Goal: Communication & Community: Contribute content

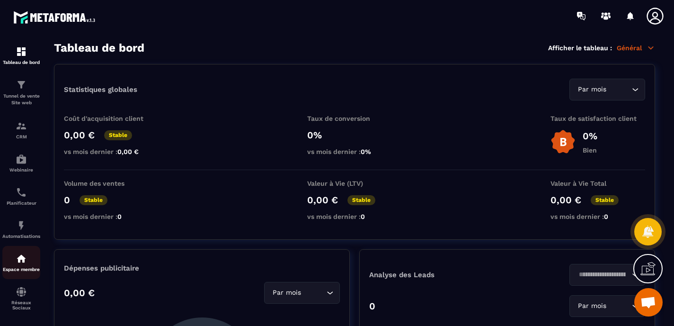
click at [17, 263] on img at bounding box center [21, 258] width 11 height 11
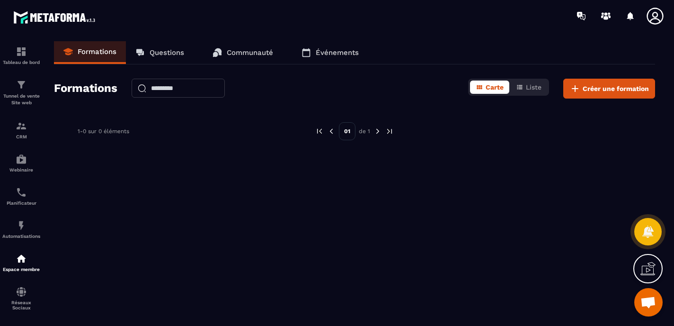
click at [241, 48] on p "Communauté" at bounding box center [250, 52] width 46 height 9
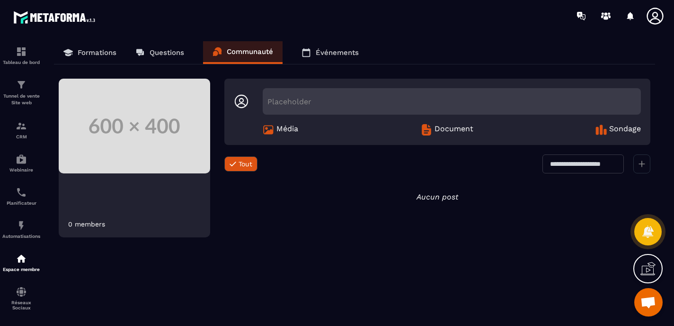
click at [640, 163] on icon at bounding box center [642, 164] width 6 height 6
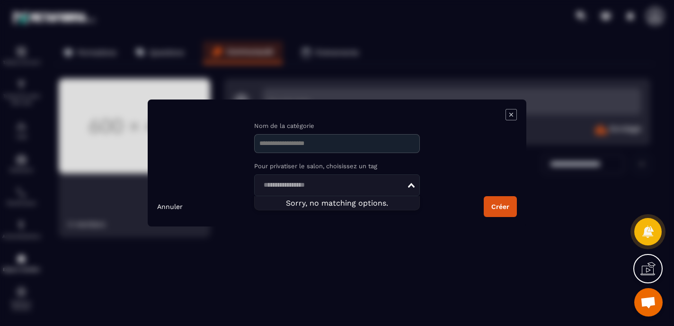
click at [412, 184] on icon "Search for option" at bounding box center [411, 185] width 7 height 5
click at [441, 170] on div "Nom de la catégorie Pour privatiser le salon, choisissez un tag Loading..." at bounding box center [337, 159] width 360 height 74
click at [511, 110] on icon "Modal window" at bounding box center [511, 114] width 11 height 11
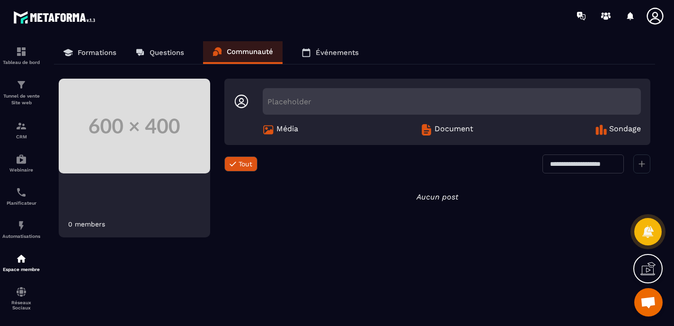
click at [327, 49] on p "Événements" at bounding box center [337, 52] width 43 height 9
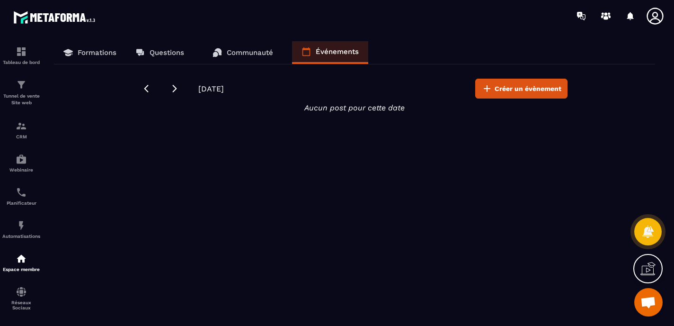
click at [248, 51] on p "Communauté" at bounding box center [250, 52] width 46 height 9
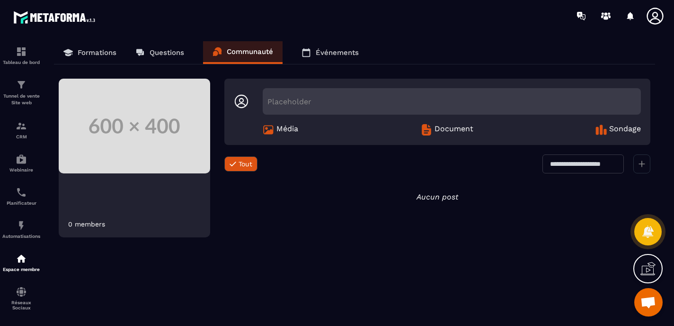
click at [175, 52] on p "Questions" at bounding box center [167, 52] width 35 height 9
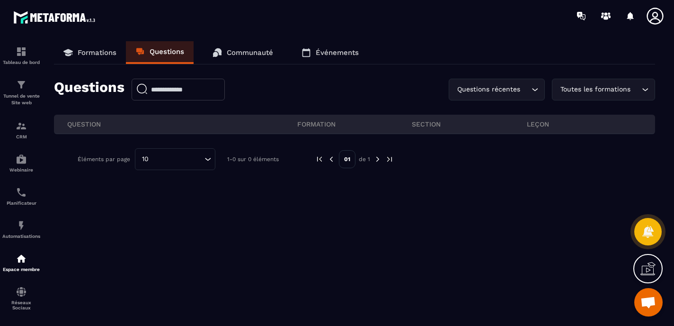
click at [86, 51] on p "Formations" at bounding box center [97, 52] width 39 height 9
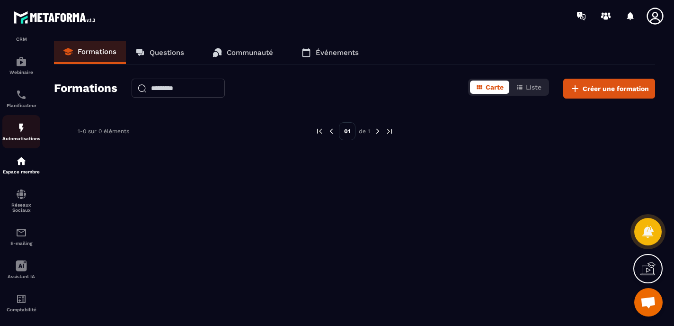
scroll to position [99, 0]
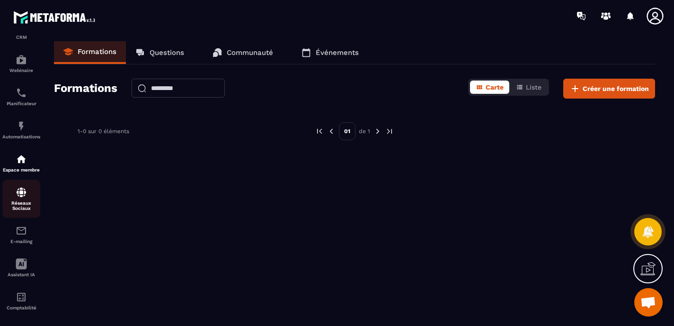
click at [15, 200] on div "Réseaux Sociaux" at bounding box center [21, 199] width 38 height 24
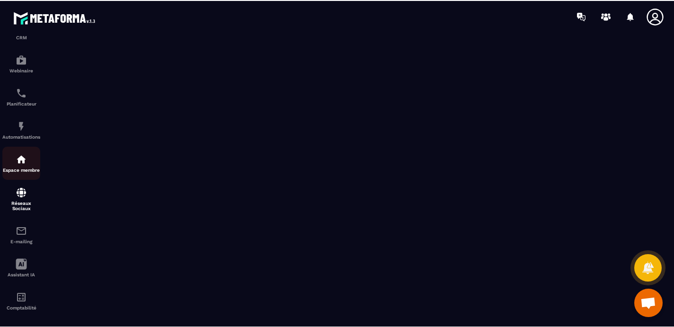
scroll to position [112, 0]
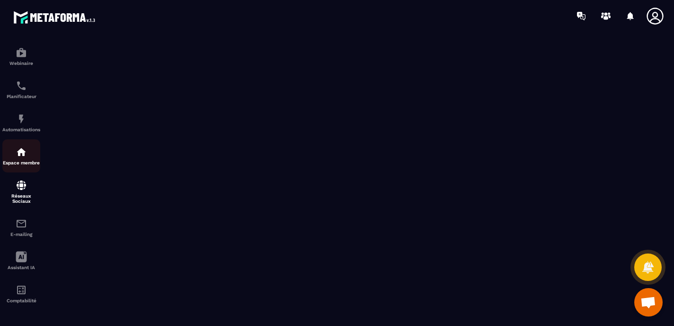
click at [25, 146] on img at bounding box center [21, 151] width 11 height 11
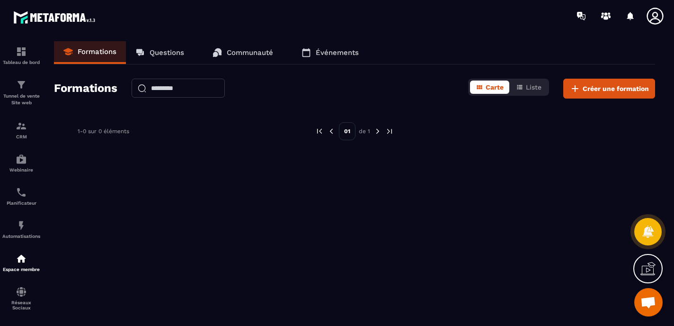
click at [157, 52] on p "Questions" at bounding box center [167, 52] width 35 height 9
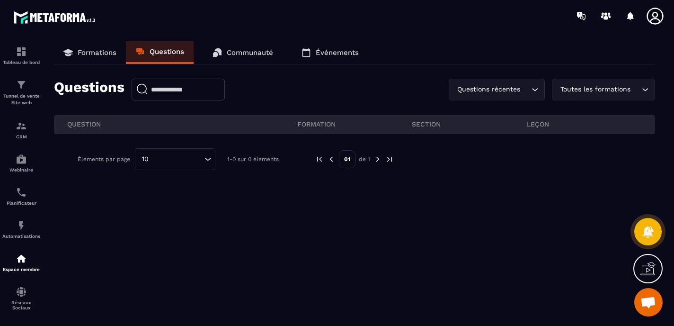
click at [237, 49] on p "Communauté" at bounding box center [250, 52] width 46 height 9
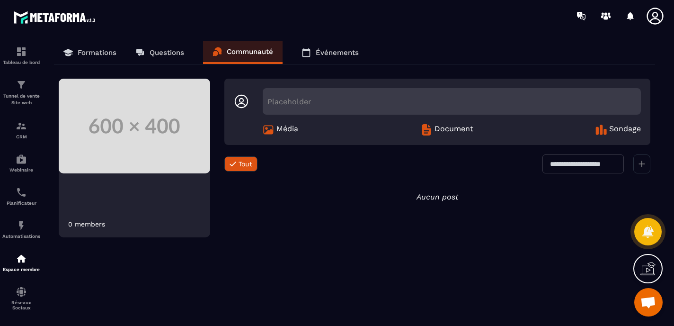
click at [321, 52] on p "Événements" at bounding box center [337, 52] width 43 height 9
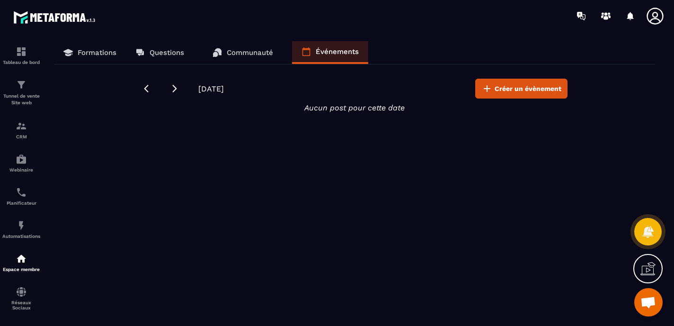
click at [230, 52] on p "Communauté" at bounding box center [250, 52] width 46 height 9
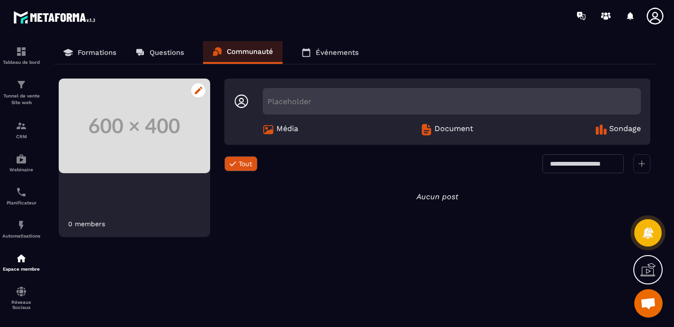
click at [195, 90] on icon at bounding box center [199, 91] width 8 height 8
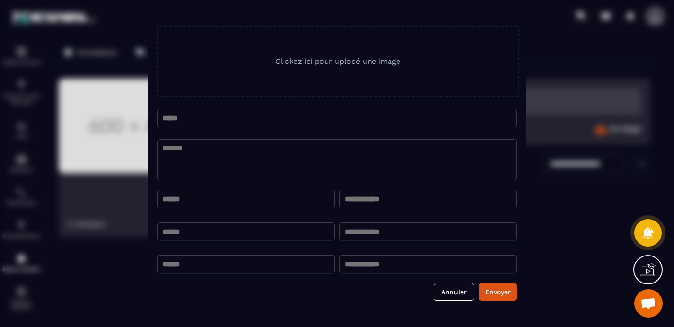
click at [199, 116] on input "Modal window" at bounding box center [337, 118] width 360 height 18
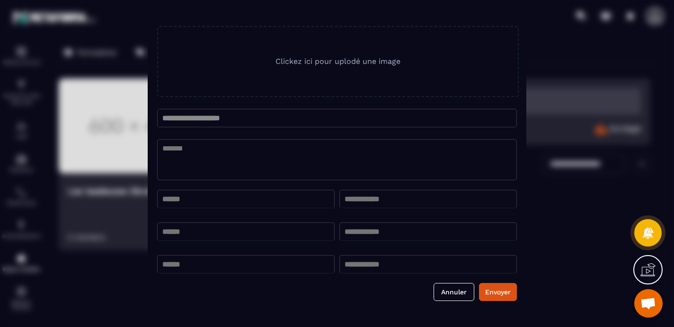
type input "**********"
click at [192, 146] on textarea "Modal window" at bounding box center [337, 159] width 360 height 41
click at [352, 62] on span "Clickez ici pour uplodé une image" at bounding box center [338, 61] width 125 height 9
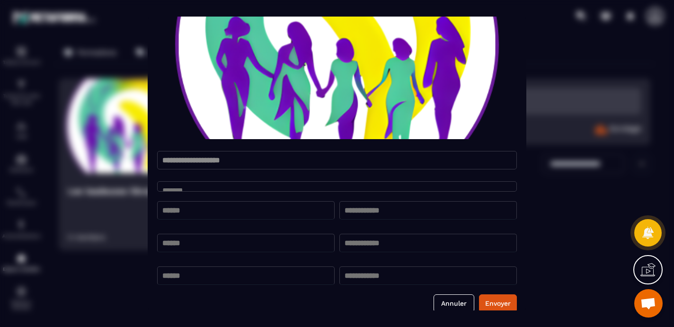
scroll to position [81, 0]
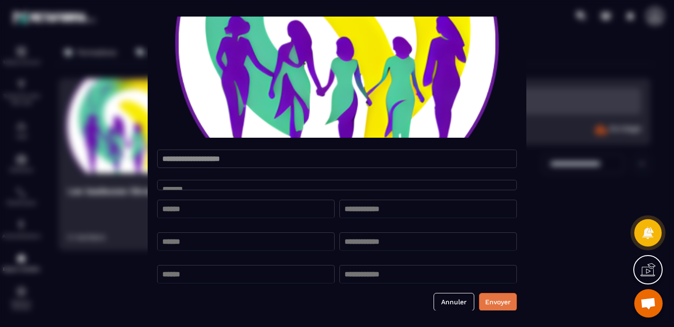
click at [503, 301] on button "Envoyer" at bounding box center [498, 302] width 38 height 18
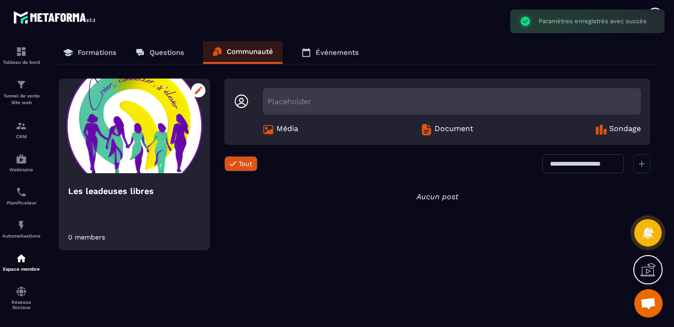
click at [196, 92] on icon at bounding box center [199, 91] width 8 height 8
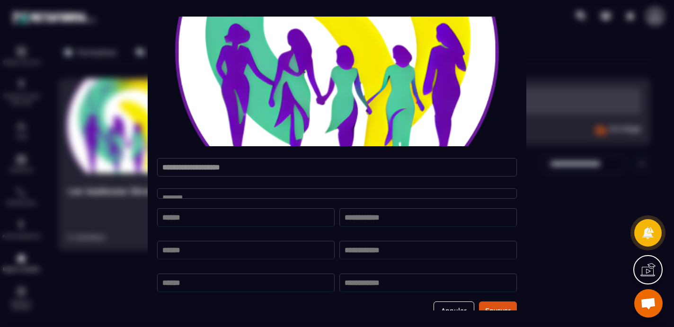
scroll to position [81, 0]
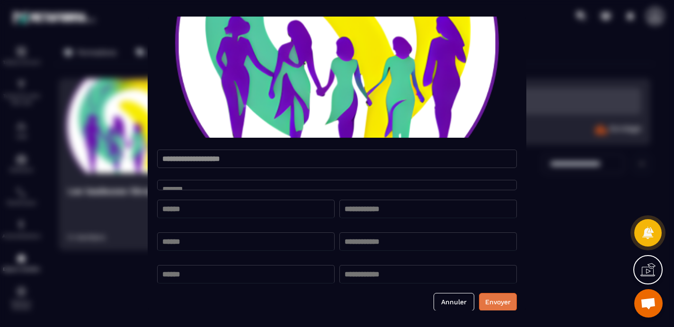
click at [504, 305] on button "Envoyer" at bounding box center [498, 302] width 38 height 18
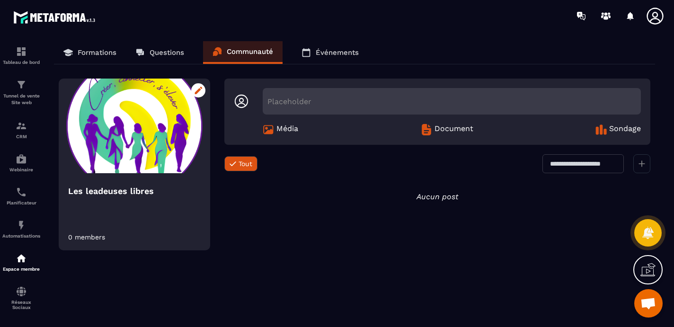
click at [161, 169] on img at bounding box center [135, 126] width 152 height 95
click at [198, 93] on icon at bounding box center [199, 91] width 8 height 8
click at [197, 92] on icon at bounding box center [199, 91] width 8 height 8
click at [196, 88] on icon at bounding box center [199, 91] width 8 height 8
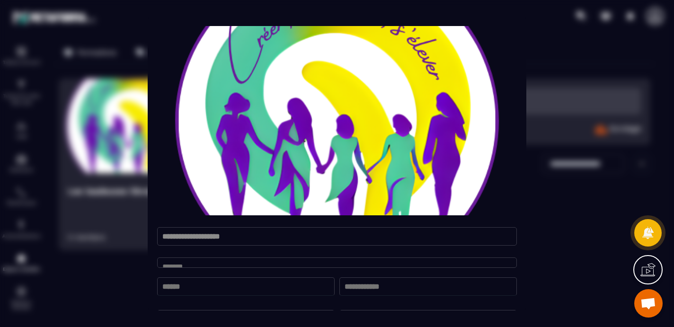
click at [265, 134] on img "Modal window" at bounding box center [337, 120] width 360 height 189
click at [344, 134] on img "Modal window" at bounding box center [337, 120] width 360 height 189
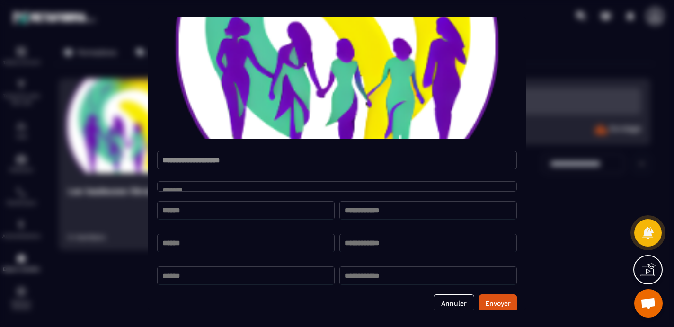
scroll to position [81, 0]
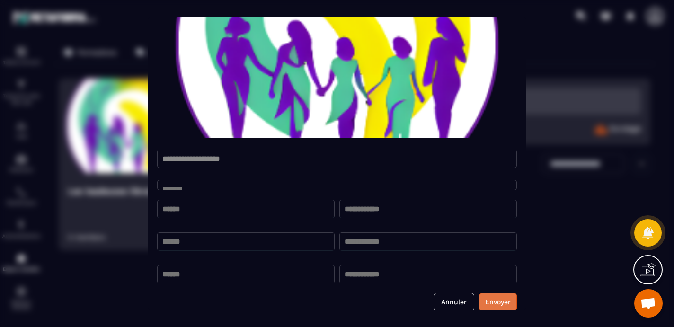
click at [497, 301] on button "Envoyer" at bounding box center [498, 302] width 38 height 18
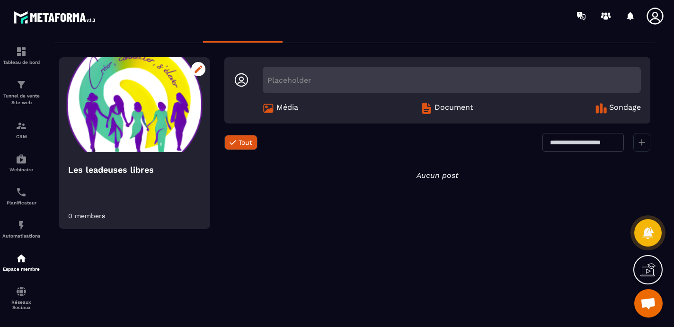
scroll to position [0, 0]
